Goal: Information Seeking & Learning: Learn about a topic

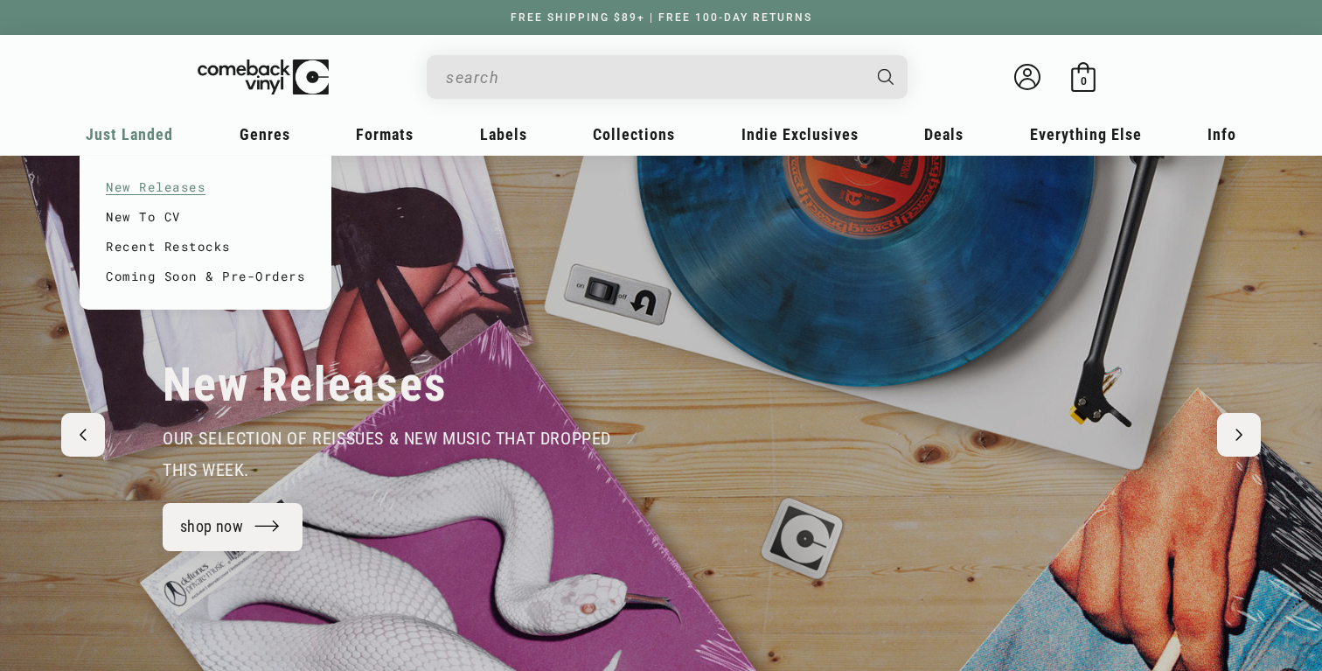
click at [143, 185] on link "New Releases" at bounding box center [205, 187] width 199 height 30
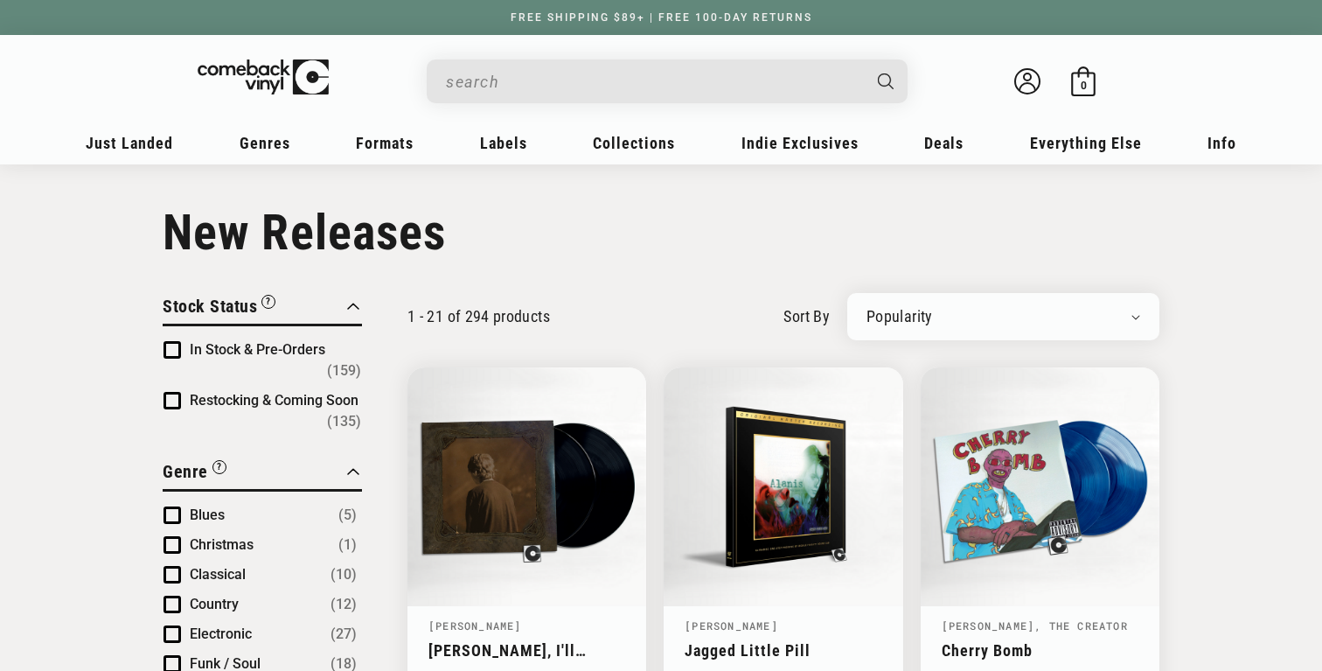
select select "created-descending"
click at [867, 308] on select "Newly Added Popularity Artist (A-Z) Price (High To Low) Price (Low To High) Per…" at bounding box center [1004, 316] width 274 height 17
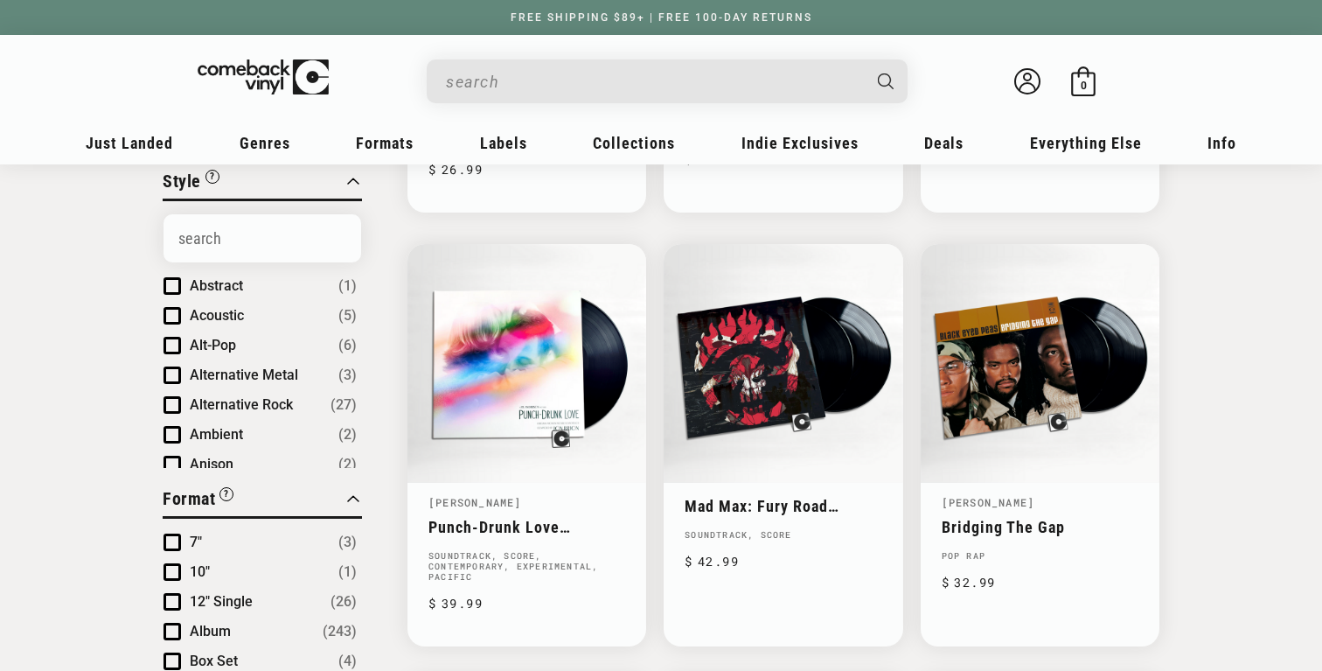
scroll to position [615, 0]
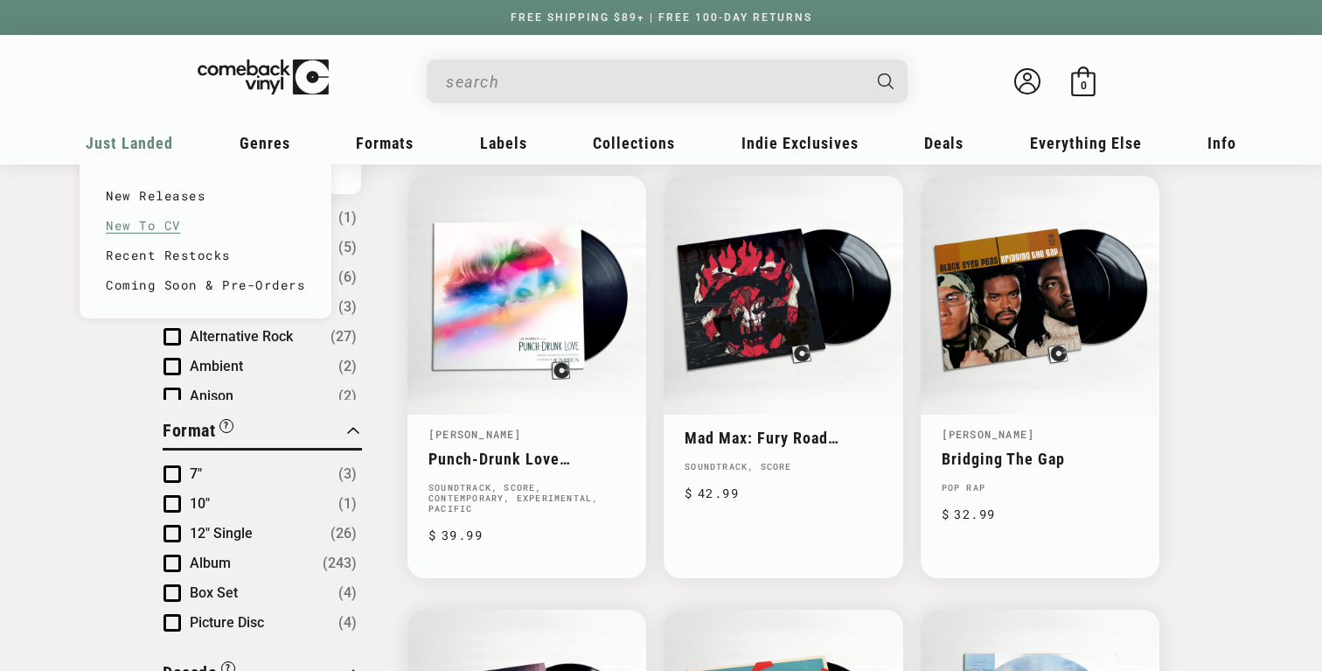
click at [164, 222] on link "New To CV" at bounding box center [205, 226] width 199 height 30
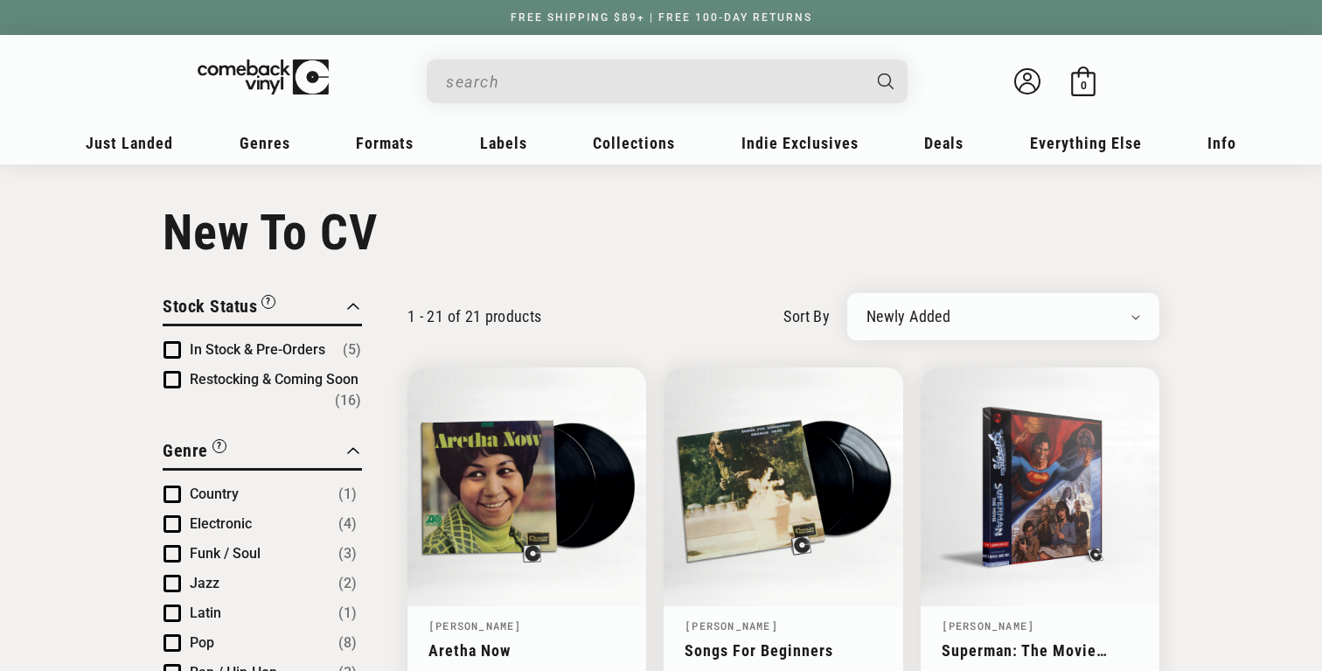
click at [1008, 314] on select "Newly Added Popularity Artist (A-Z) Price (High To Low) Price (Low To High) Per…" at bounding box center [1004, 316] width 274 height 17
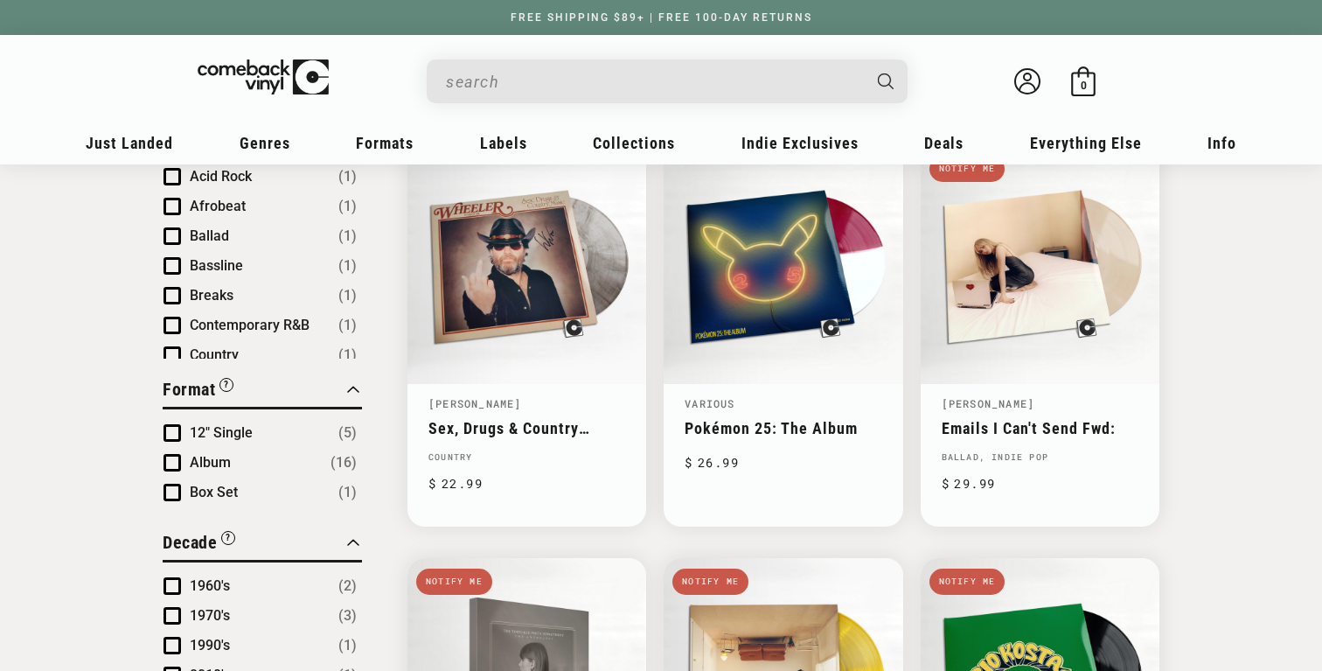
scroll to position [591, 0]
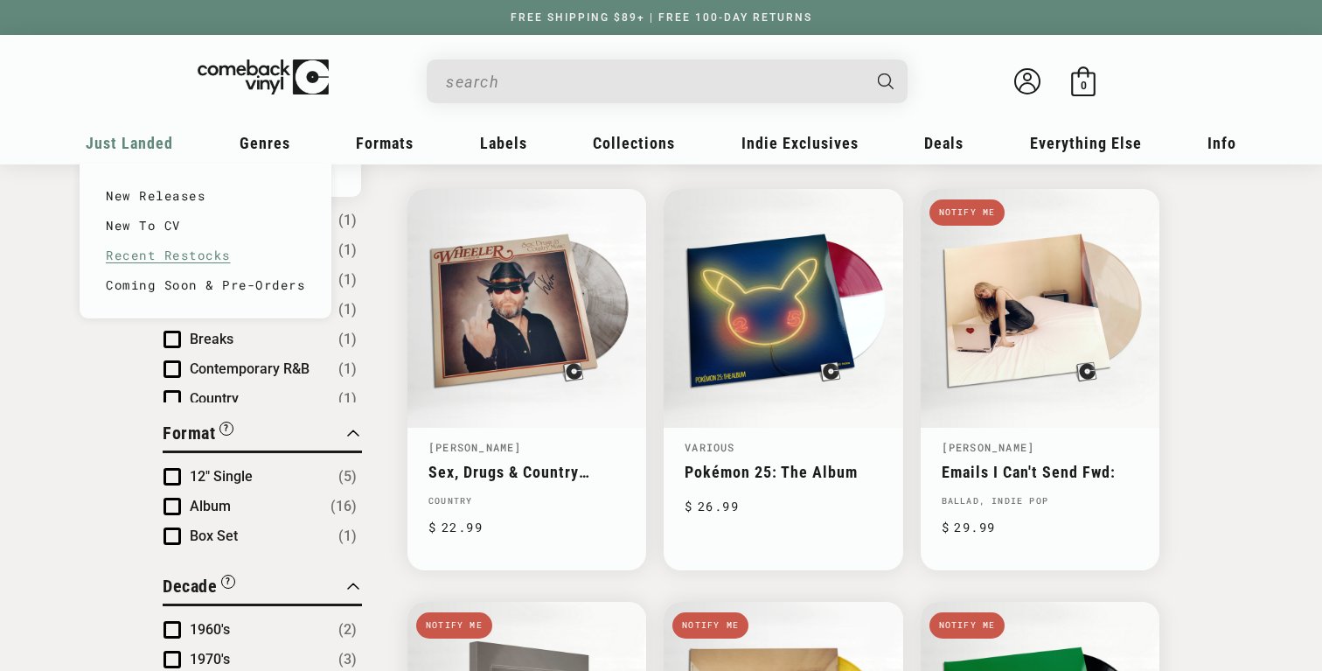
click at [158, 261] on link "Recent Restocks" at bounding box center [205, 256] width 199 height 30
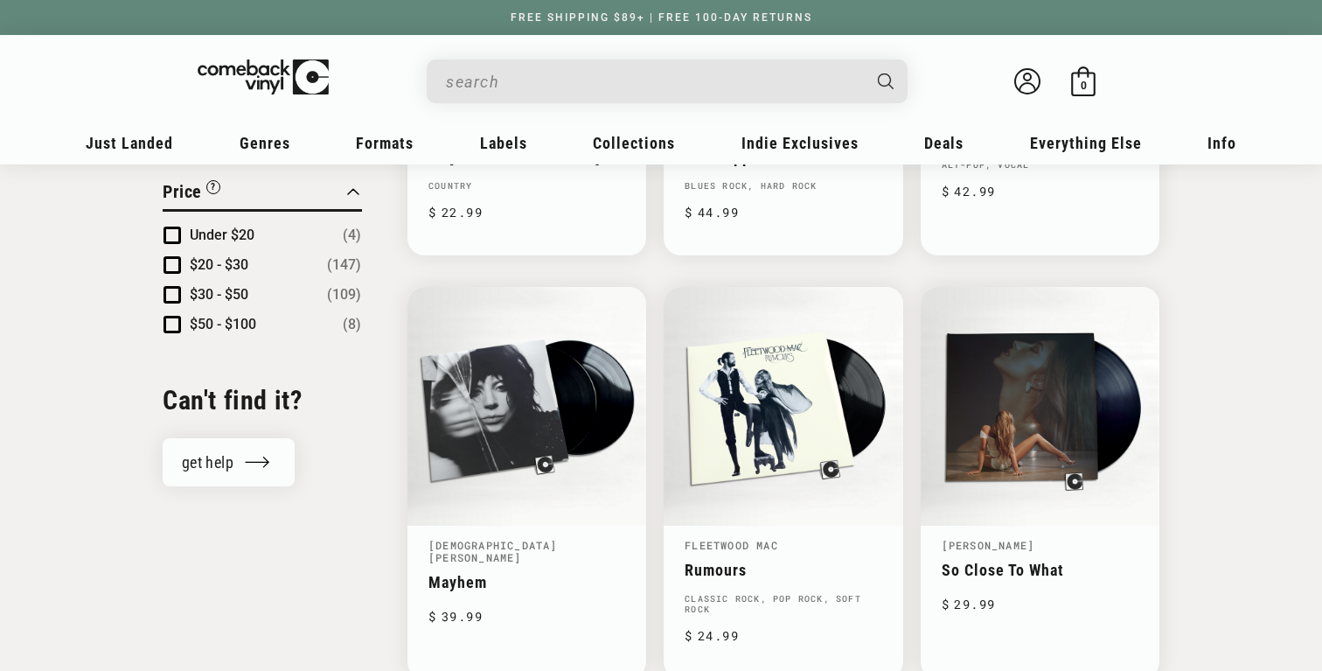
scroll to position [1852, 0]
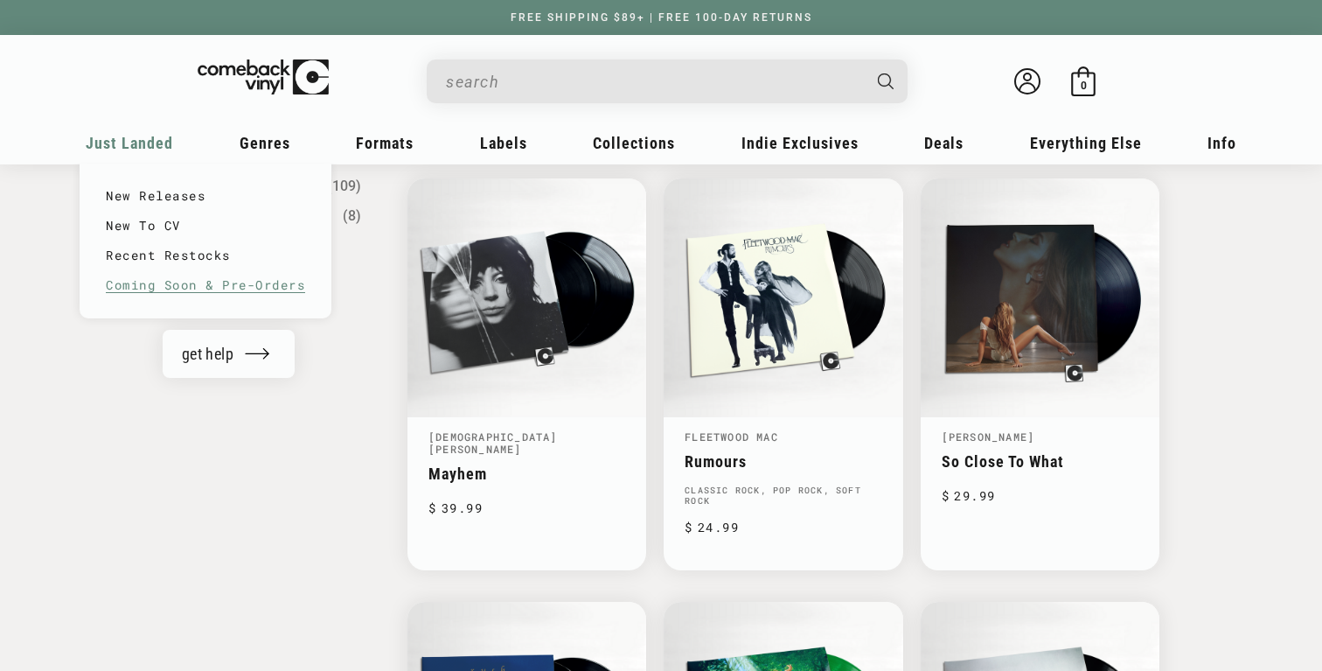
click at [151, 278] on link "Coming Soon & Pre-Orders" at bounding box center [205, 285] width 199 height 30
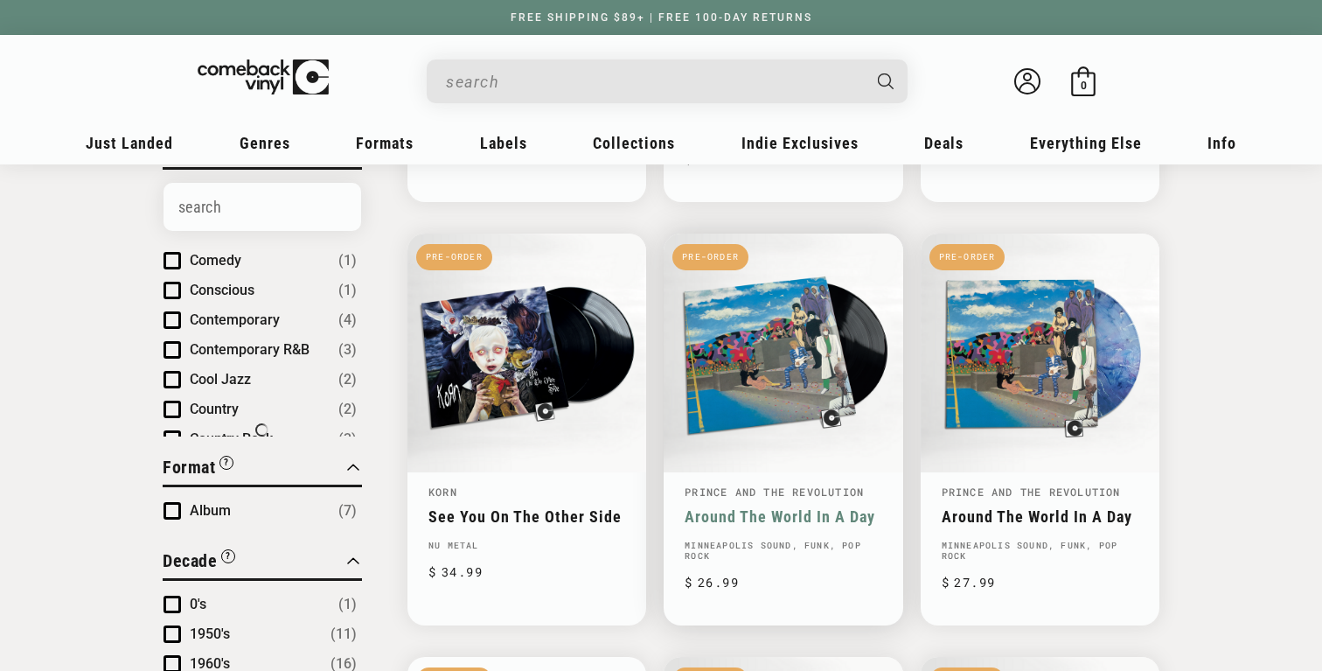
scroll to position [521, 0]
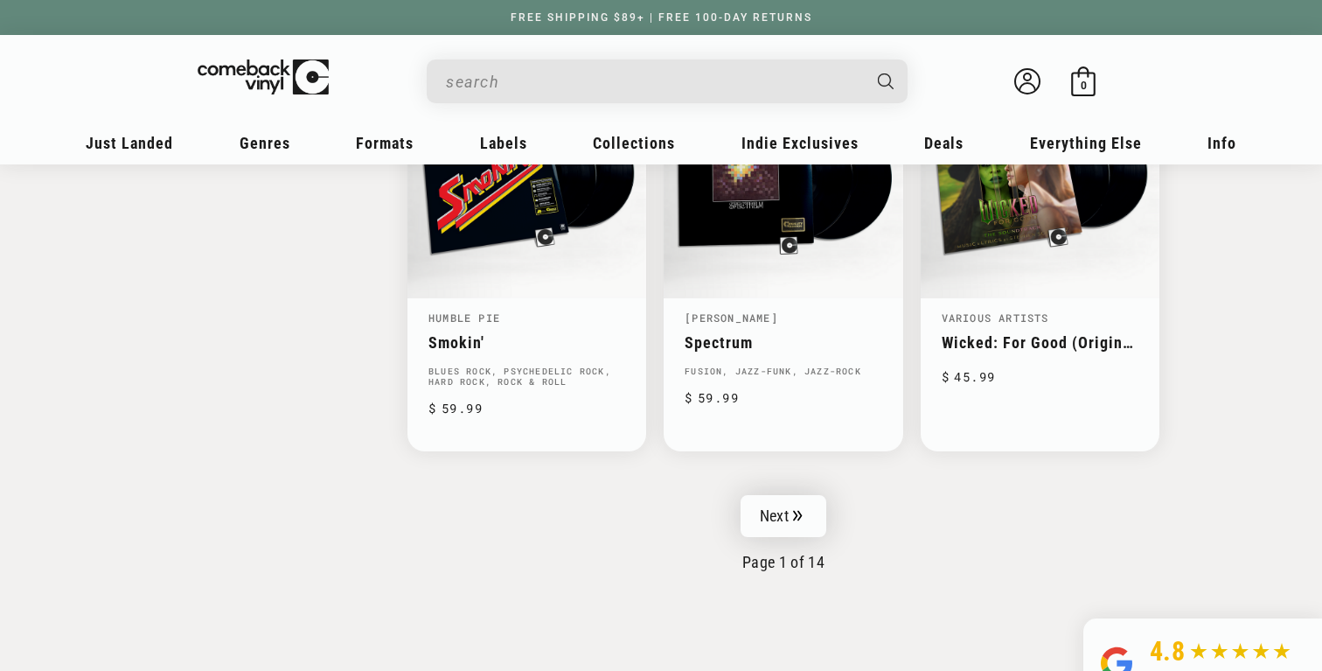
click at [787, 495] on link "Next" at bounding box center [784, 516] width 86 height 42
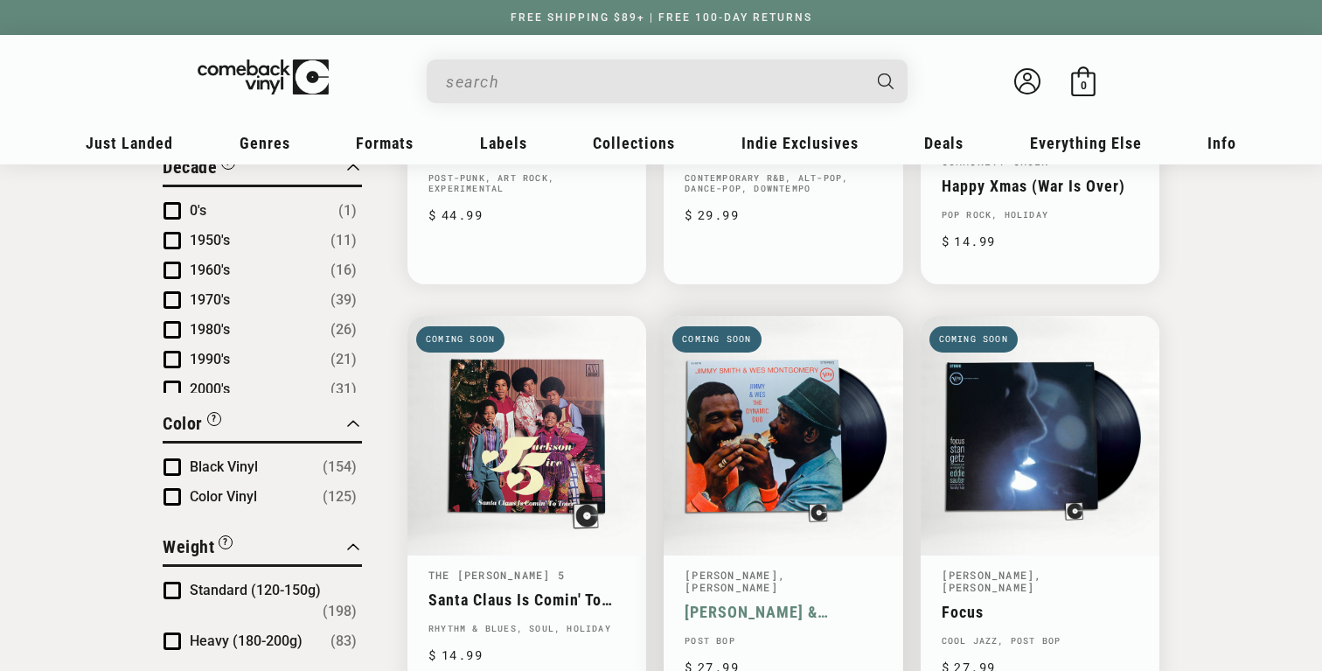
scroll to position [558, 0]
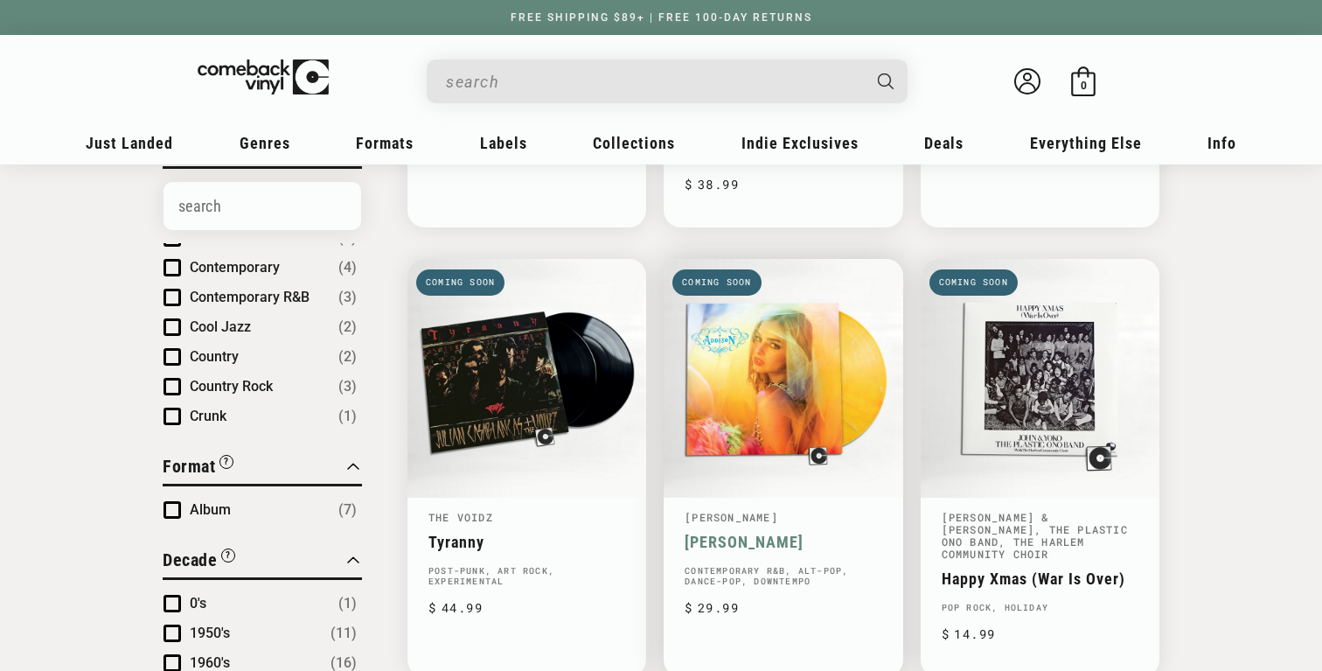
click at [787, 533] on link "[PERSON_NAME]" at bounding box center [783, 542] width 197 height 18
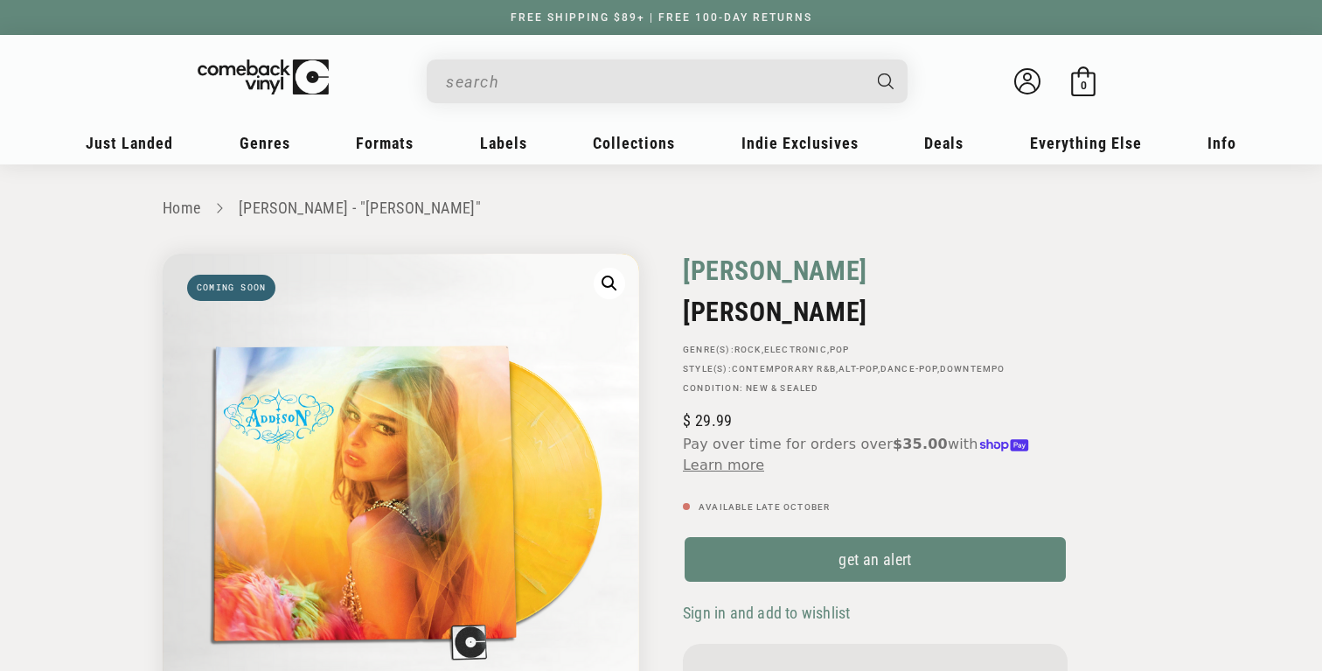
click at [722, 260] on link "[PERSON_NAME]" at bounding box center [775, 271] width 185 height 34
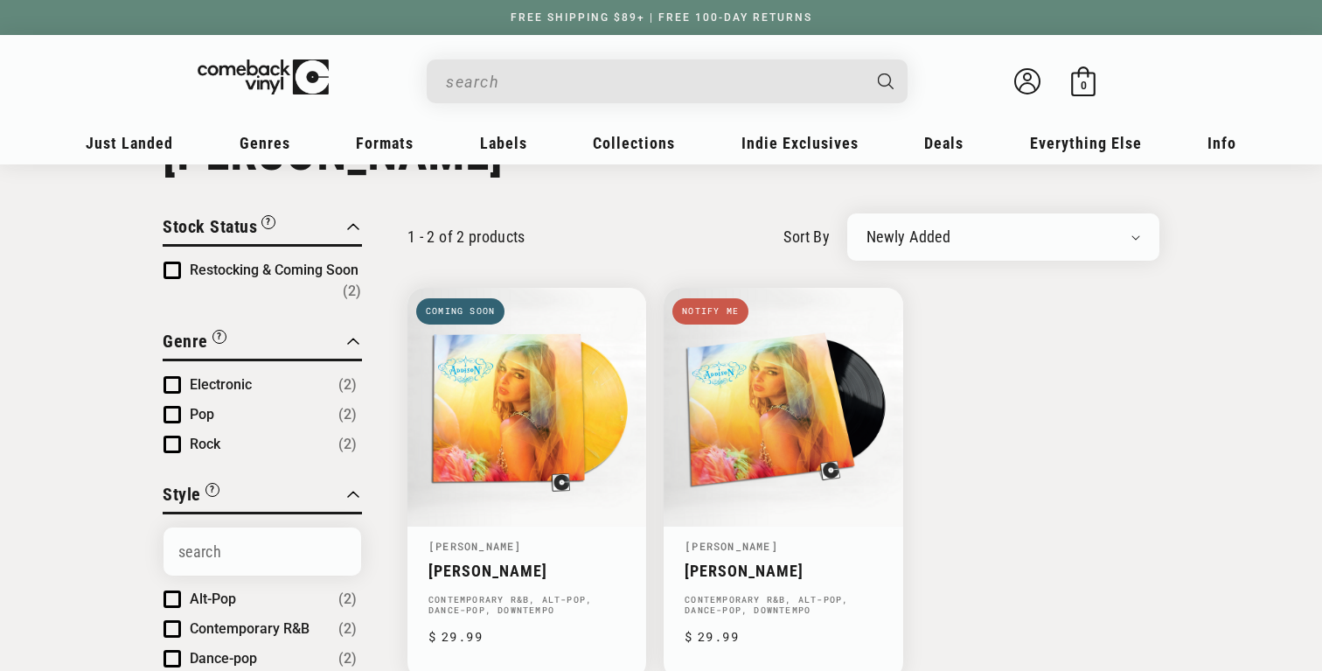
scroll to position [73, 0]
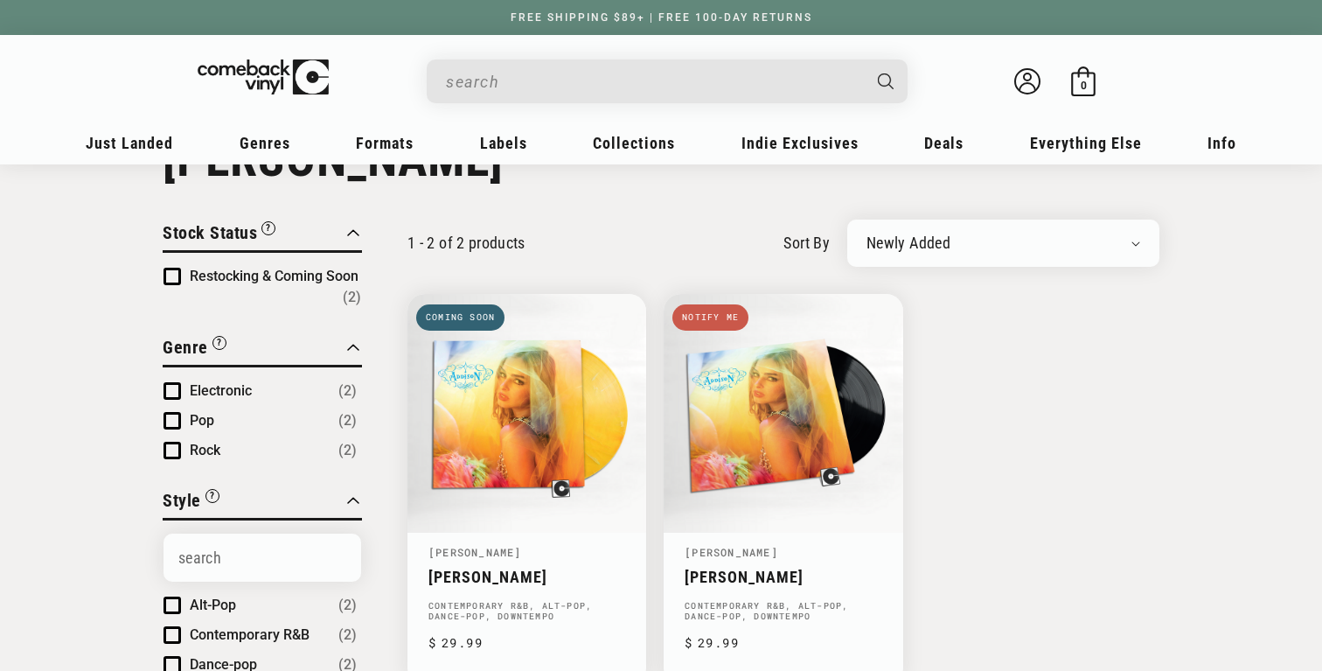
click at [601, 96] on input "When autocomplete results are available use up and down arrows to review and en…" at bounding box center [653, 82] width 415 height 36
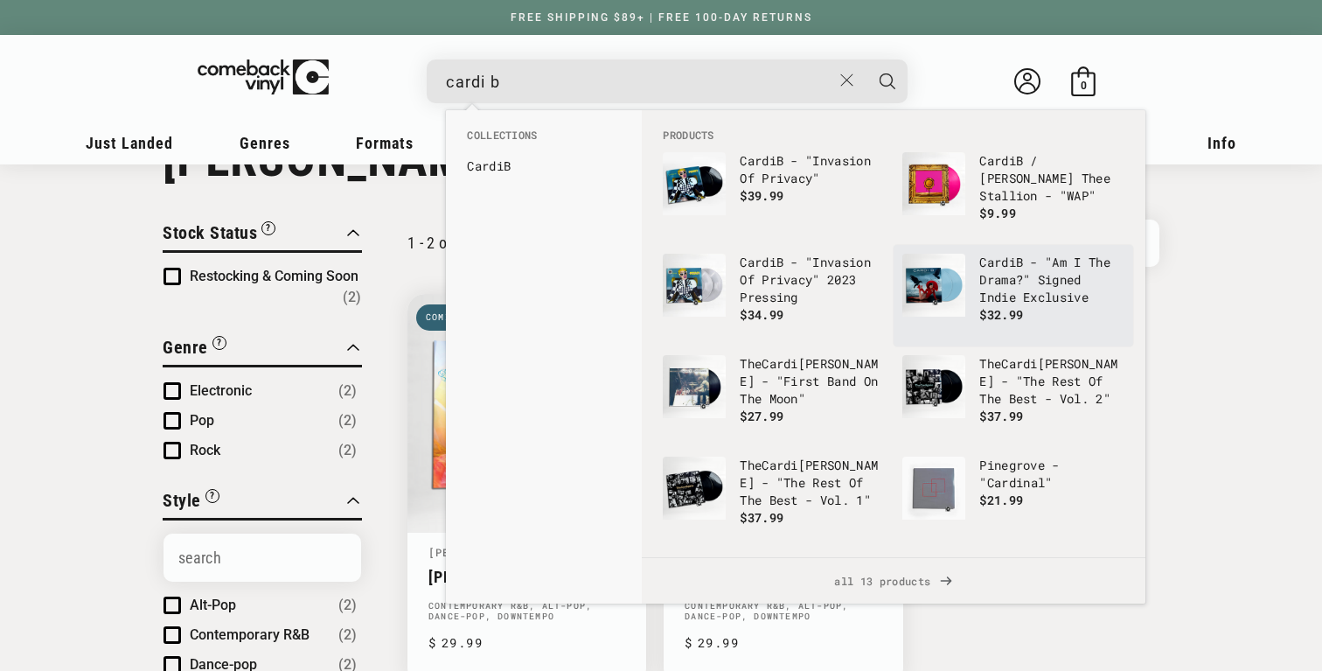
type input "cardi b"
click at [925, 289] on img "Products" at bounding box center [934, 285] width 63 height 63
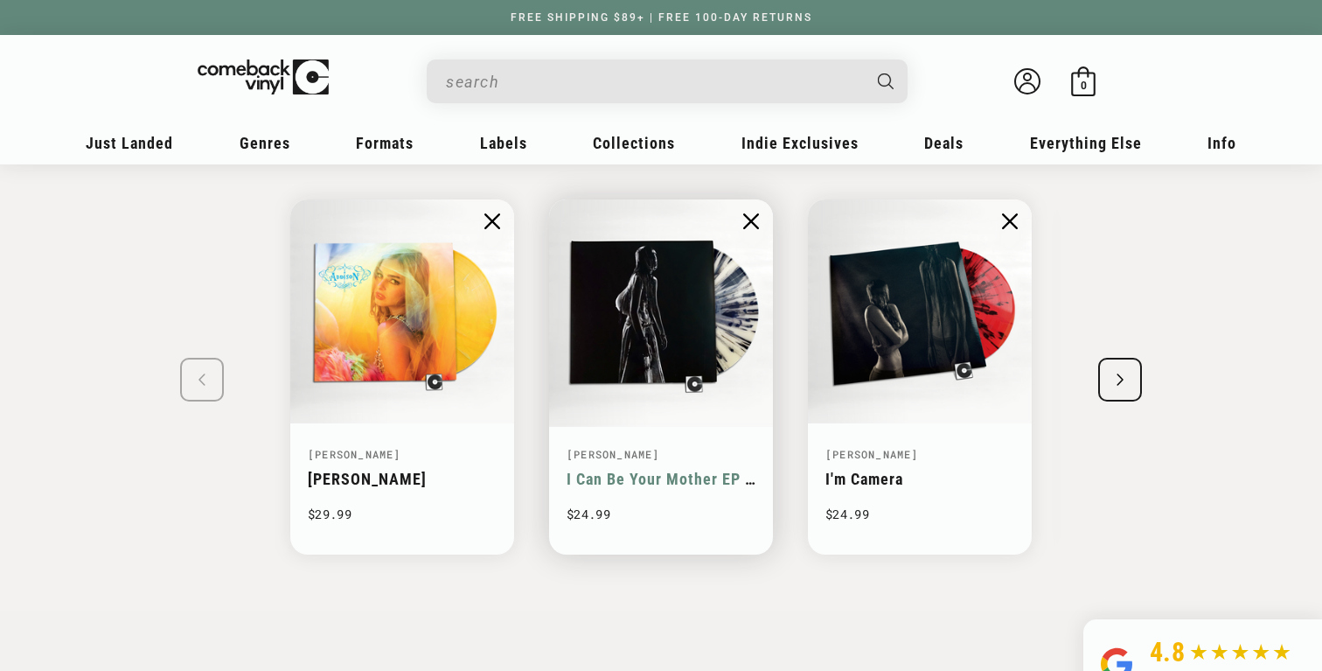
scroll to position [1735, 0]
